Goal: Task Accomplishment & Management: Manage account settings

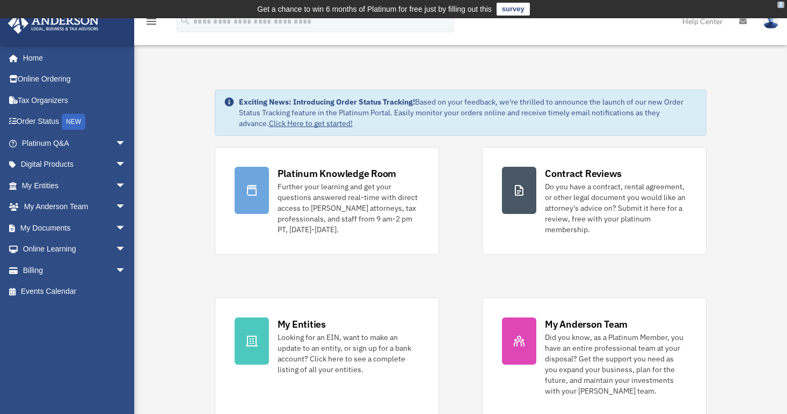
click at [781, 4] on div "X" at bounding box center [780, 5] width 7 height 6
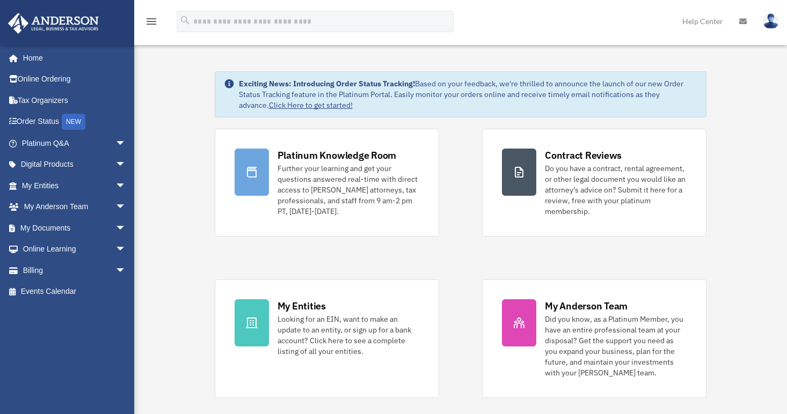
click at [773, 25] on img at bounding box center [770, 21] width 16 height 16
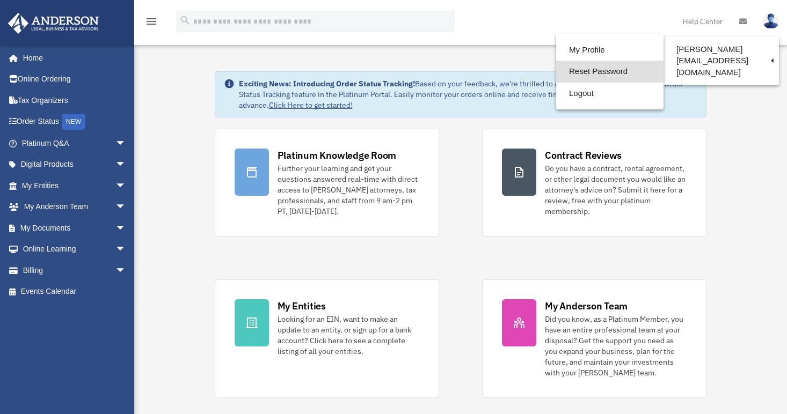
click at [599, 70] on link "Reset Password" at bounding box center [609, 72] width 107 height 22
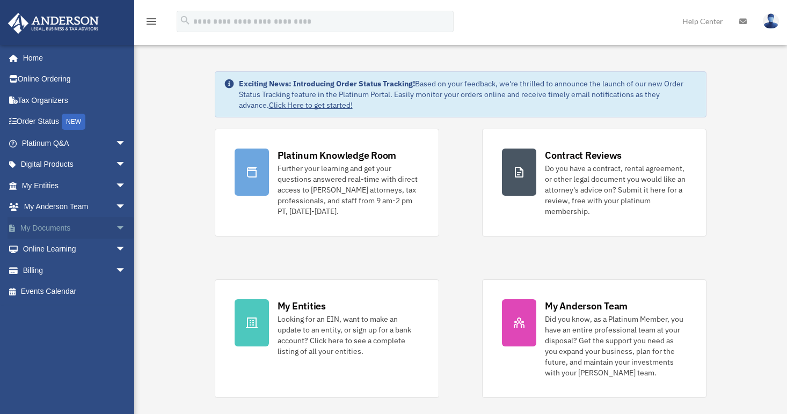
click at [115, 222] on span "arrow_drop_down" at bounding box center [125, 228] width 21 height 22
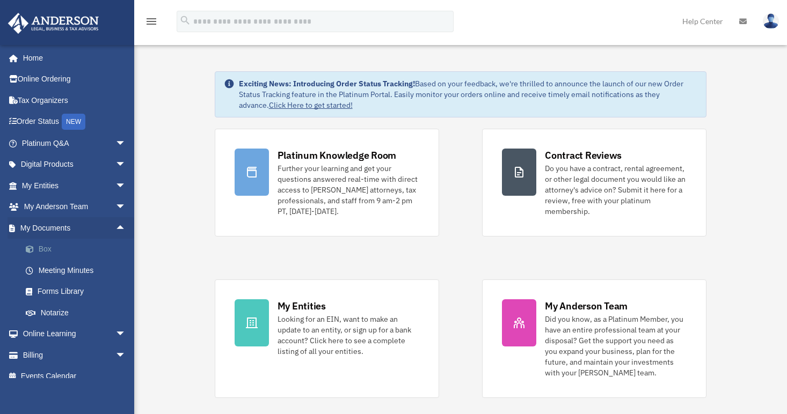
click at [69, 247] on link "Box" at bounding box center [78, 249] width 127 height 21
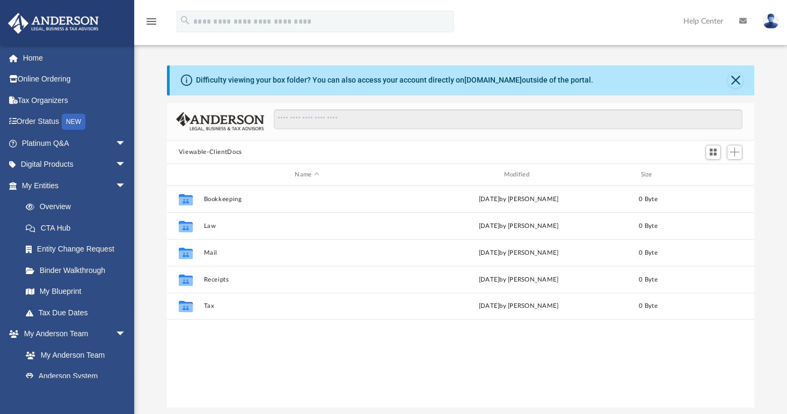
scroll to position [236, 579]
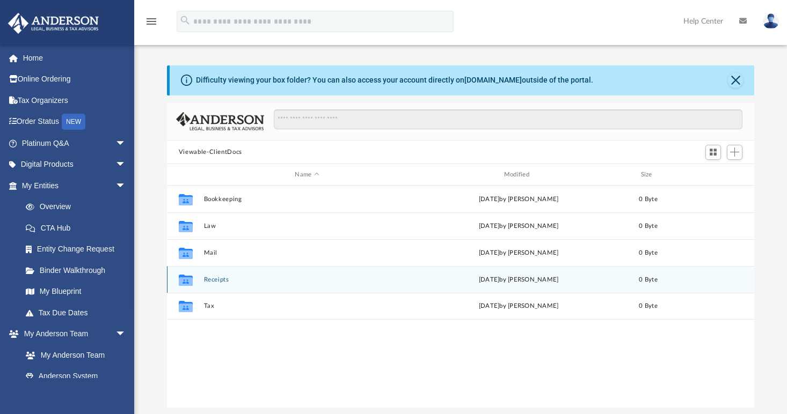
click at [212, 273] on div "Collaborated Folder Receipts [DATE] by [PERSON_NAME] 0 Byte" at bounding box center [460, 279] width 587 height 27
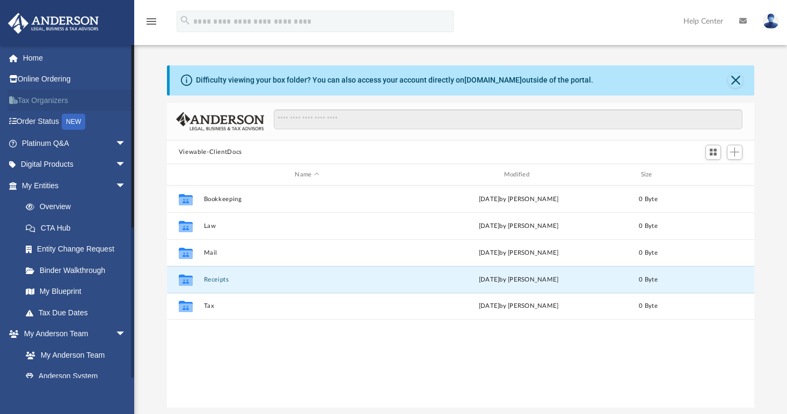
click at [36, 102] on link "Tax Organizers" at bounding box center [75, 100] width 135 height 21
click at [35, 102] on link "Tax Organizers" at bounding box center [75, 100] width 135 height 21
